Goal: Transaction & Acquisition: Purchase product/service

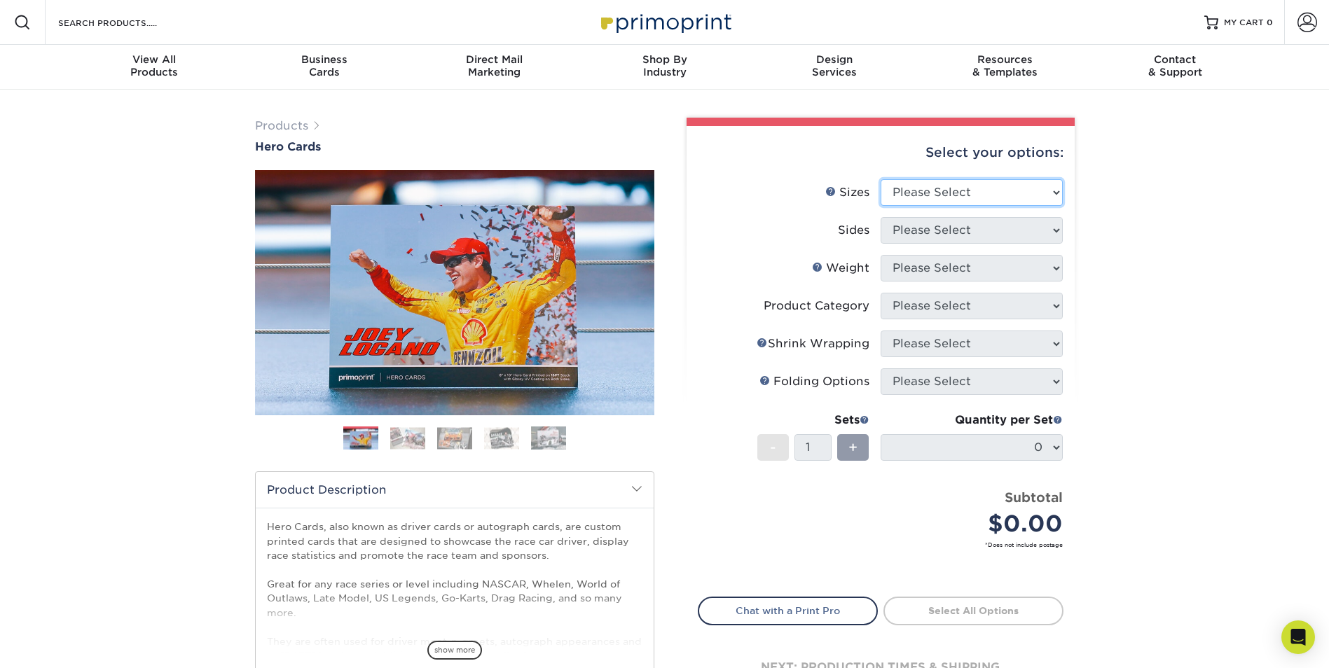
click at [1059, 193] on select "Please Select 1.5" x 7" 4" x 6" 5" x 7" 6" x 8" 6" x 8.5" 6" x 9" 7" x 8.5" 7.5…" at bounding box center [972, 192] width 182 height 27
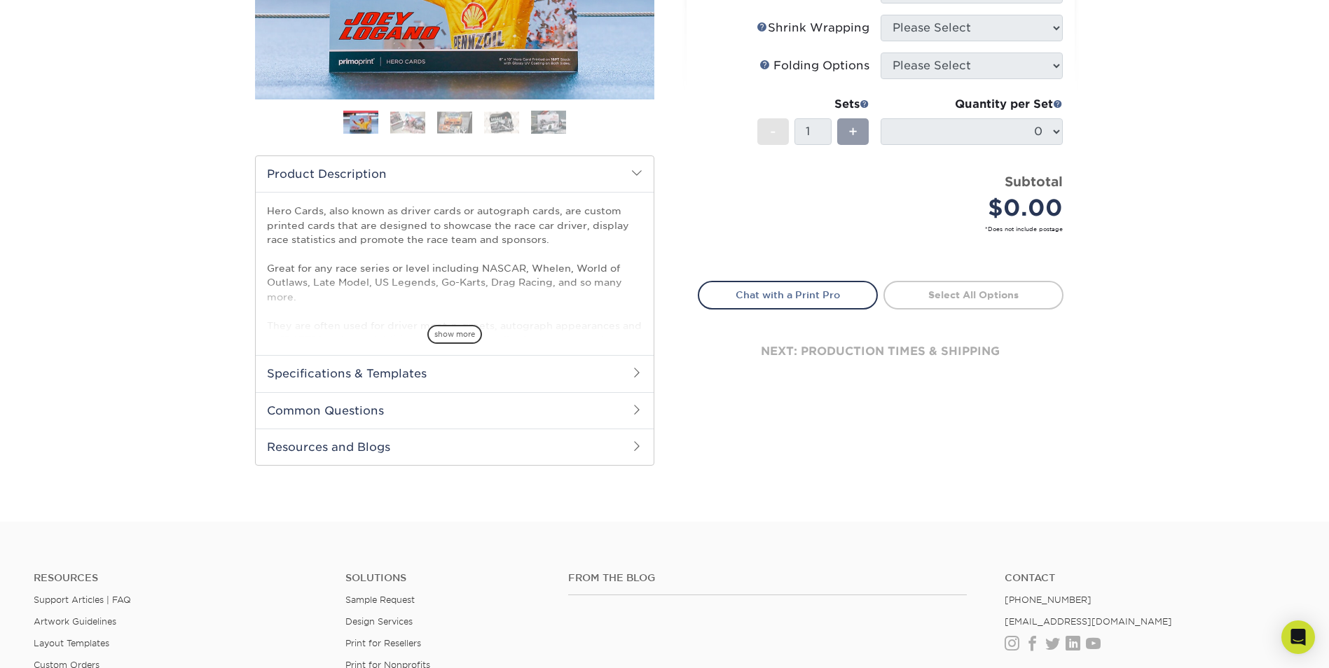
scroll to position [329, 0]
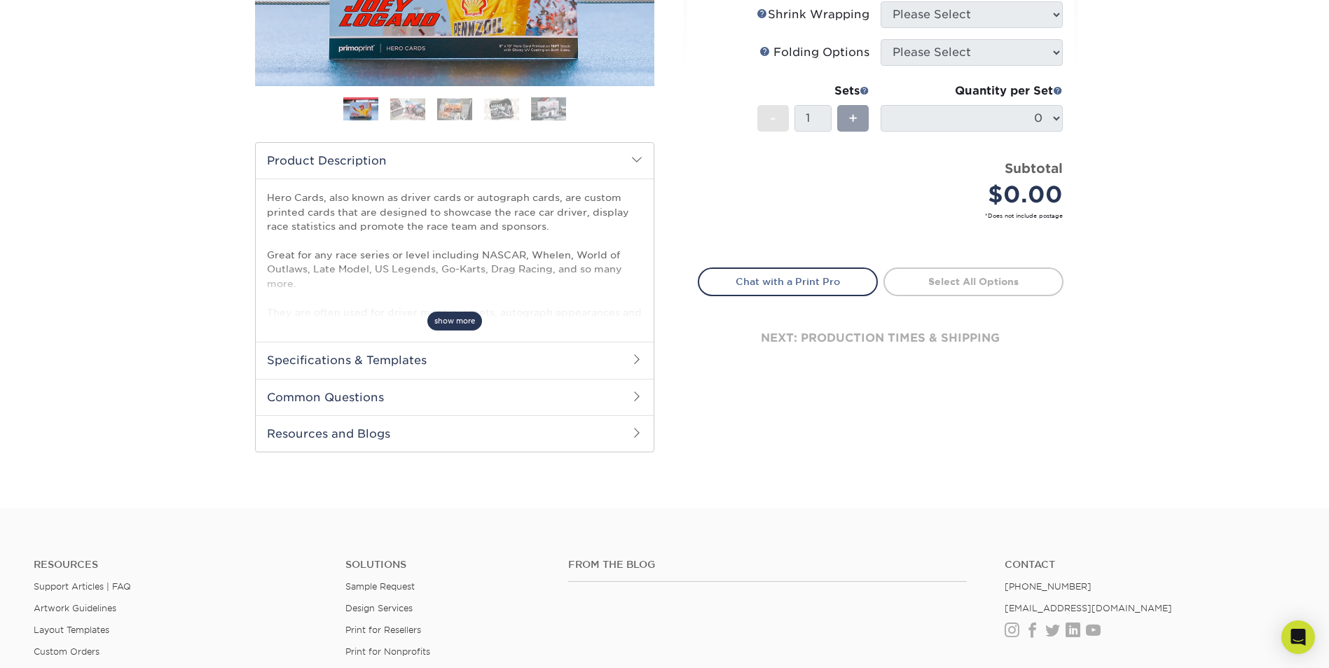
click at [462, 321] on span "show more" at bounding box center [454, 321] width 55 height 19
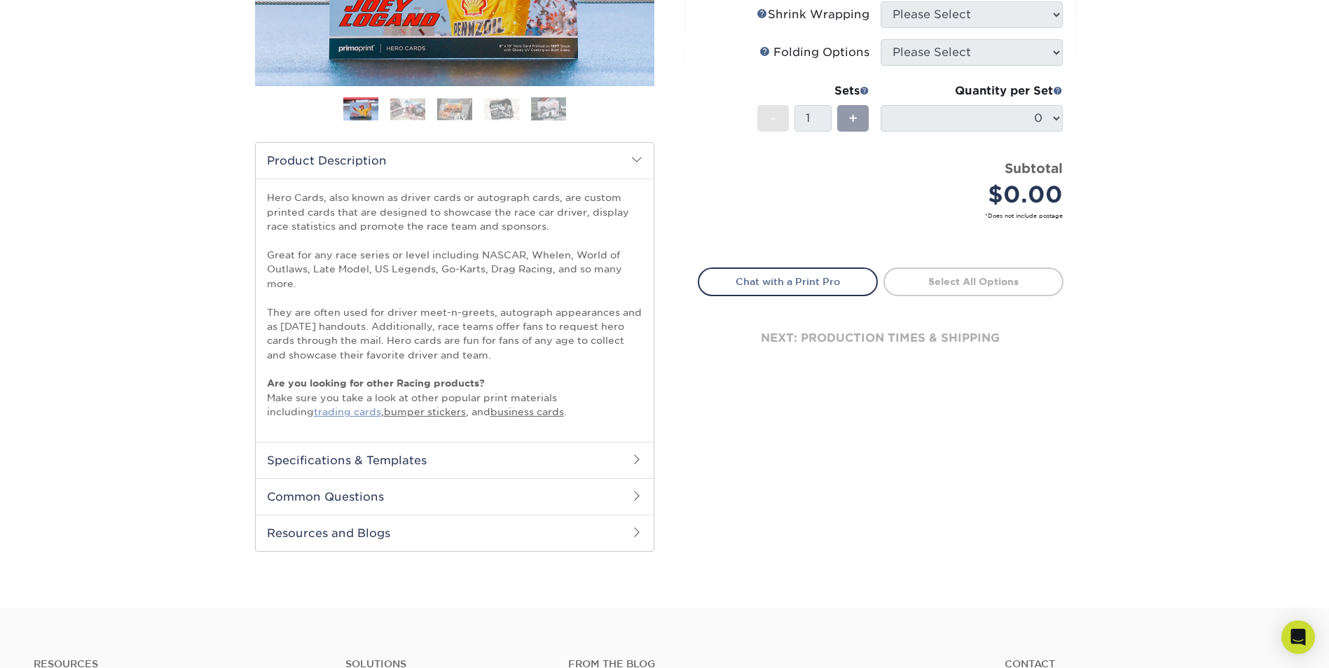
click at [314, 408] on link "trading cards" at bounding box center [347, 411] width 67 height 11
